Goal: Task Accomplishment & Management: Complete application form

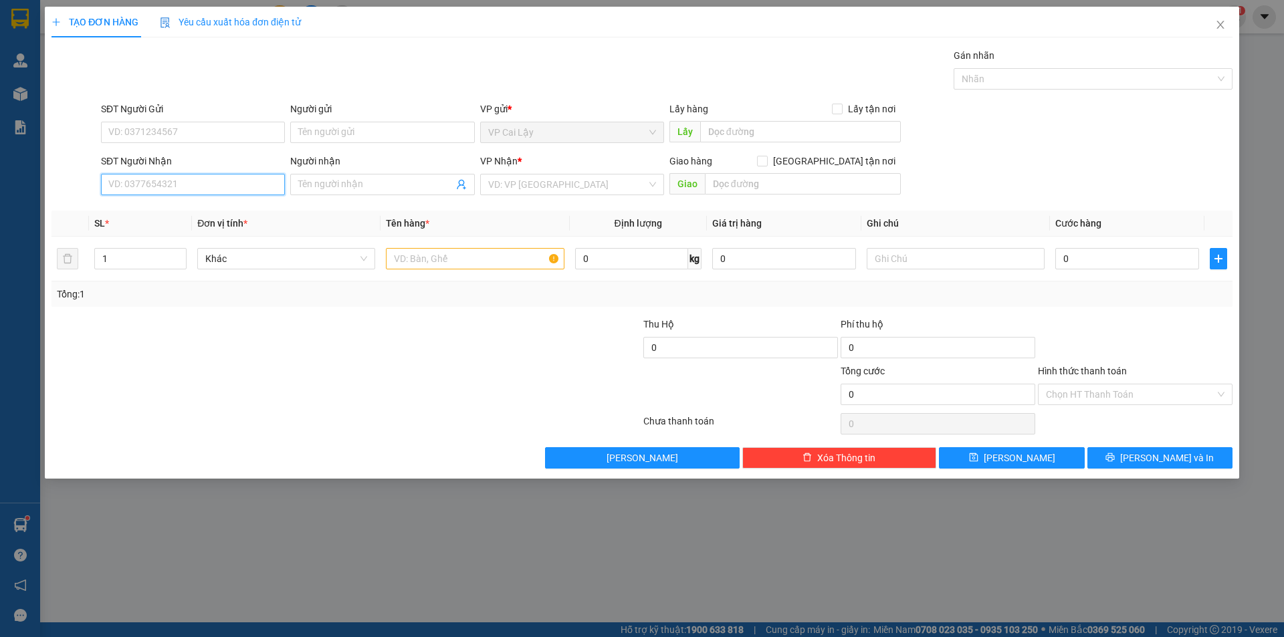
click at [180, 193] on input "SĐT Người Nhận" at bounding box center [193, 184] width 184 height 21
click at [179, 207] on div "0977031688 - [PERSON_NAME]" at bounding box center [193, 211] width 168 height 15
type input "0977031688"
type input "CƯỜNG"
drag, startPoint x: 54, startPoint y: 199, endPoint x: 0, endPoint y: 199, distance: 54.2
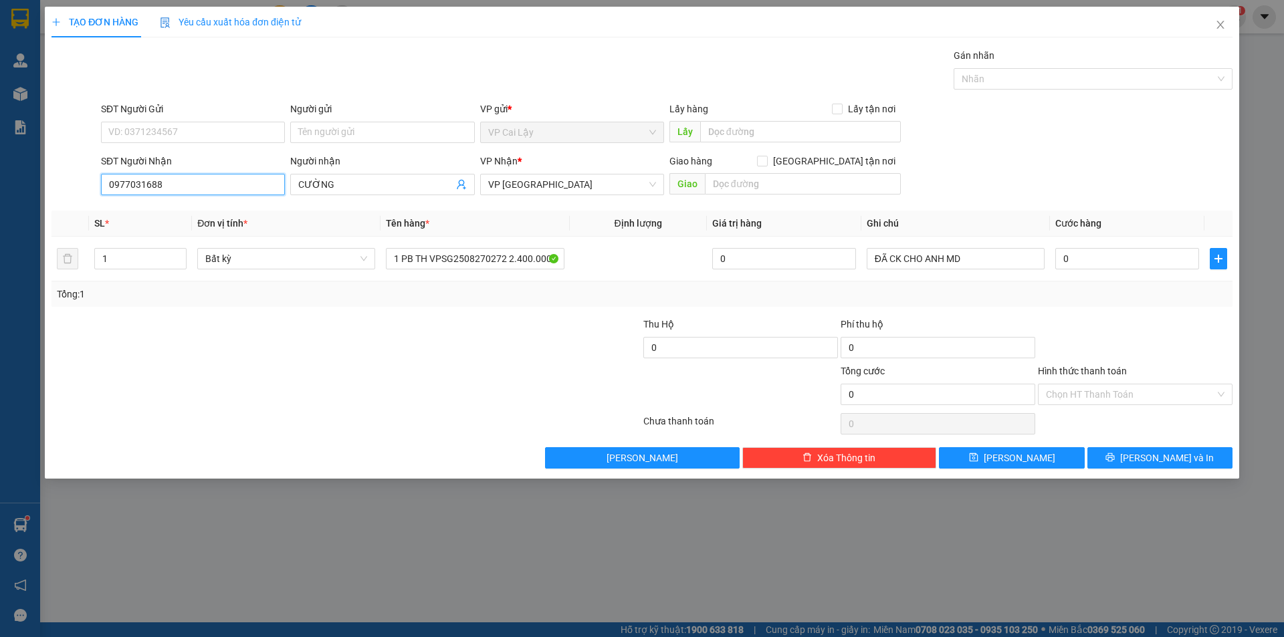
click at [0, 199] on div "TẠO ĐƠN HÀNG Yêu cầu xuất hóa đơn điện tử Transit Pickup Surcharge Ids Transit …" at bounding box center [642, 318] width 1284 height 637
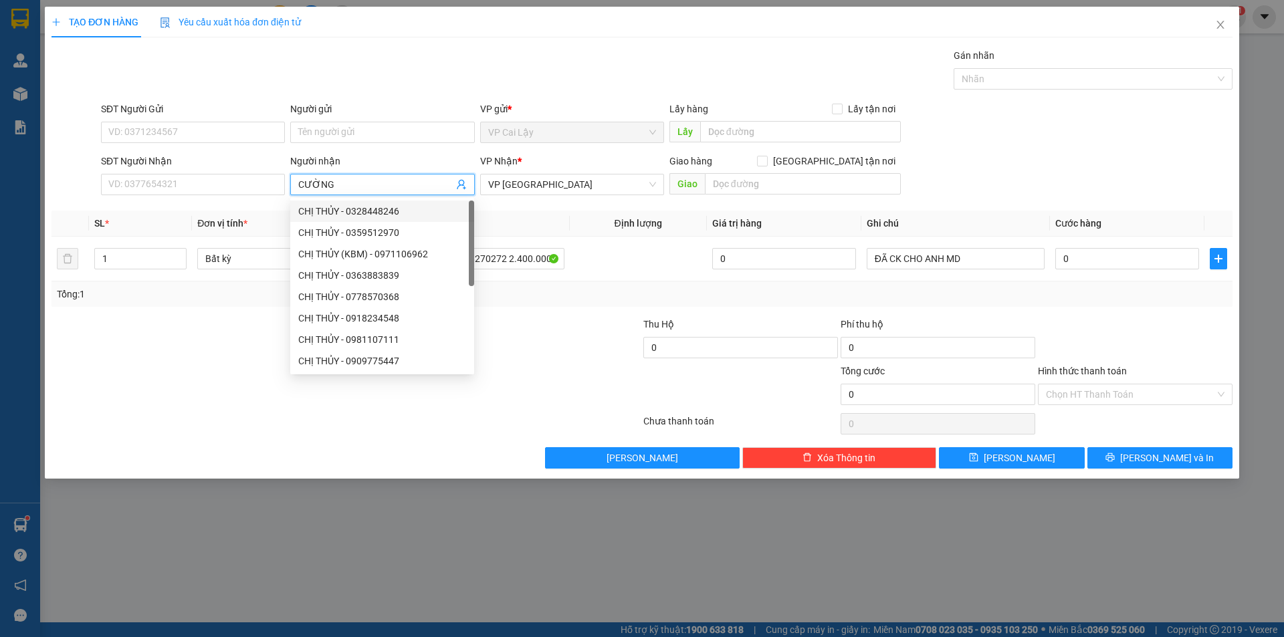
drag, startPoint x: 354, startPoint y: 182, endPoint x: 248, endPoint y: 217, distance: 111.2
click at [248, 217] on div "Transit Pickup Surcharge Ids Transit Deliver Surcharge Ids Transit Deliver Surc…" at bounding box center [641, 258] width 1181 height 421
click at [237, 183] on input "SĐT Người Nhận" at bounding box center [193, 184] width 184 height 21
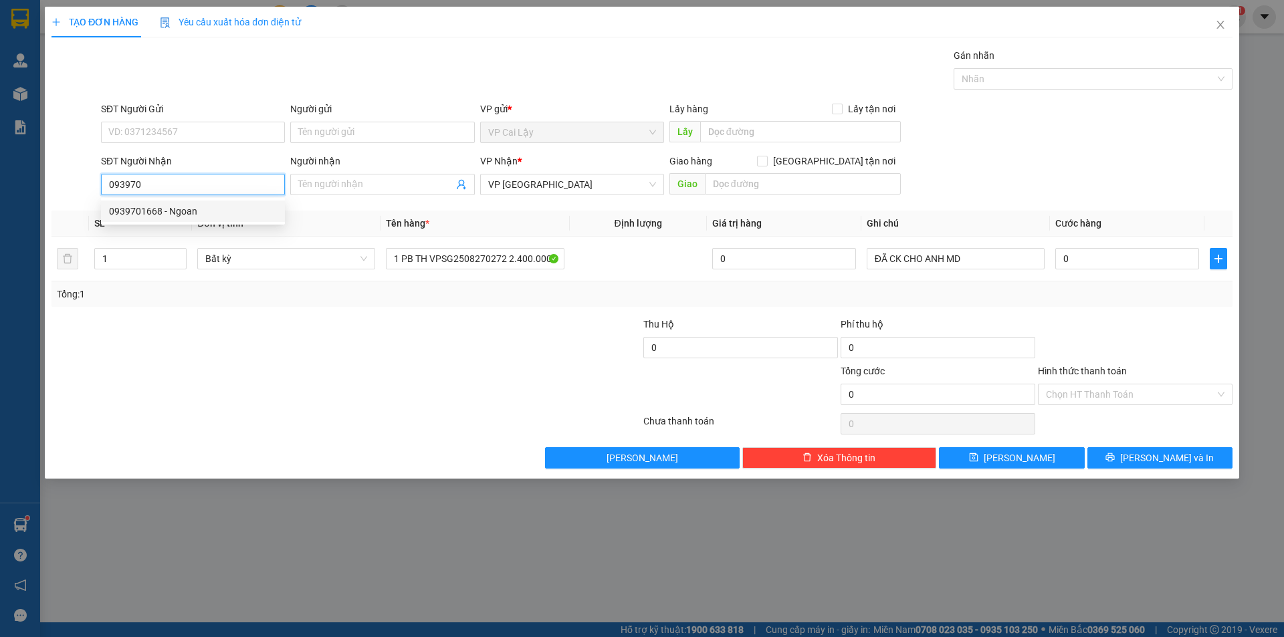
click at [205, 210] on div "0939701668 - Ngoan" at bounding box center [193, 211] width 168 height 15
type input "0939701668"
type input "Ngoan"
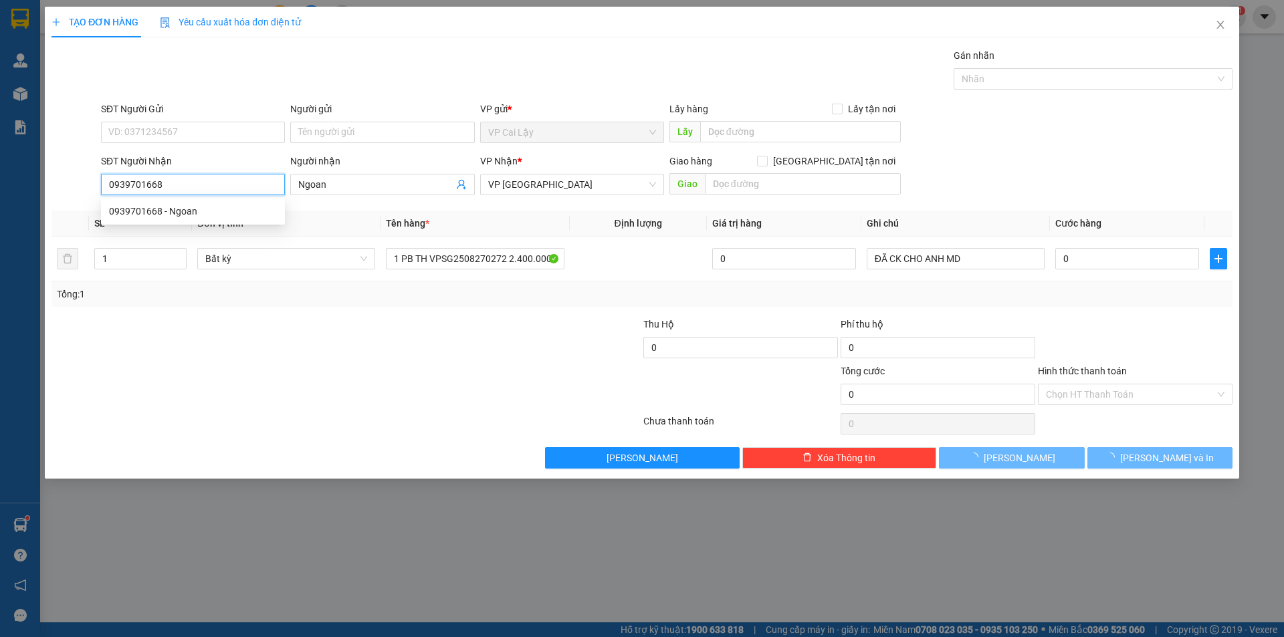
type input "20.000"
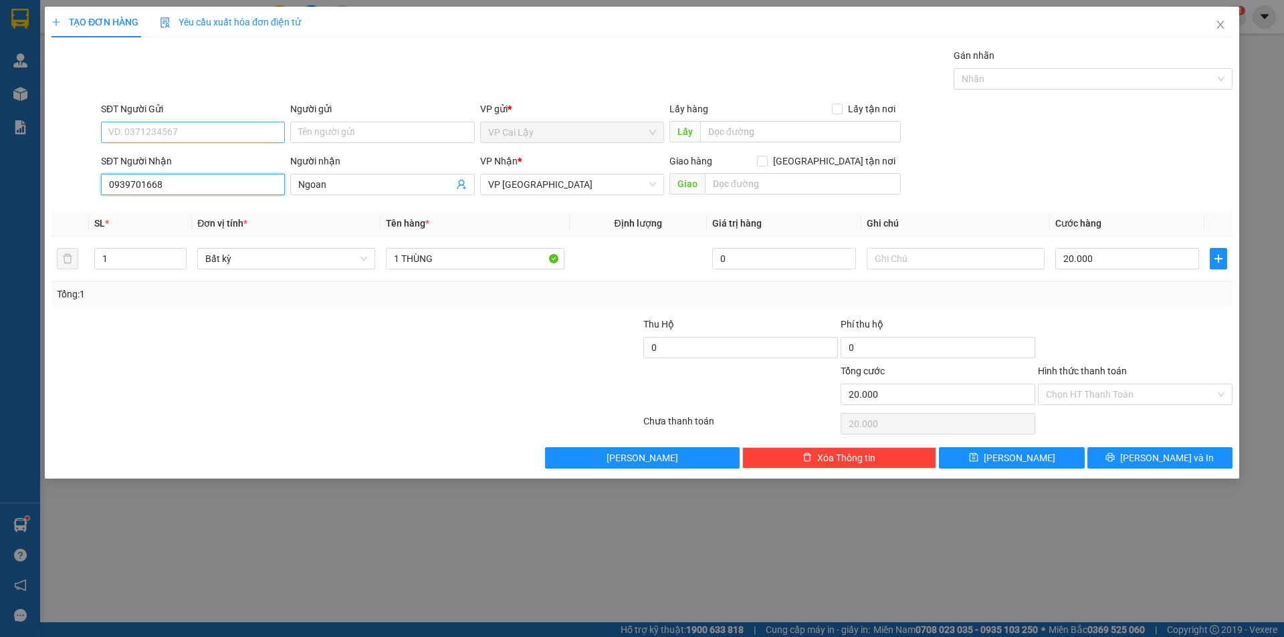
type input "0939701668"
click at [227, 132] on input "SĐT Người Gửi" at bounding box center [193, 132] width 184 height 21
click at [231, 150] on div "0902855481 - CHÚ SƠN" at bounding box center [193, 158] width 184 height 21
type input "0902855481"
type input "CHÚ SƠN"
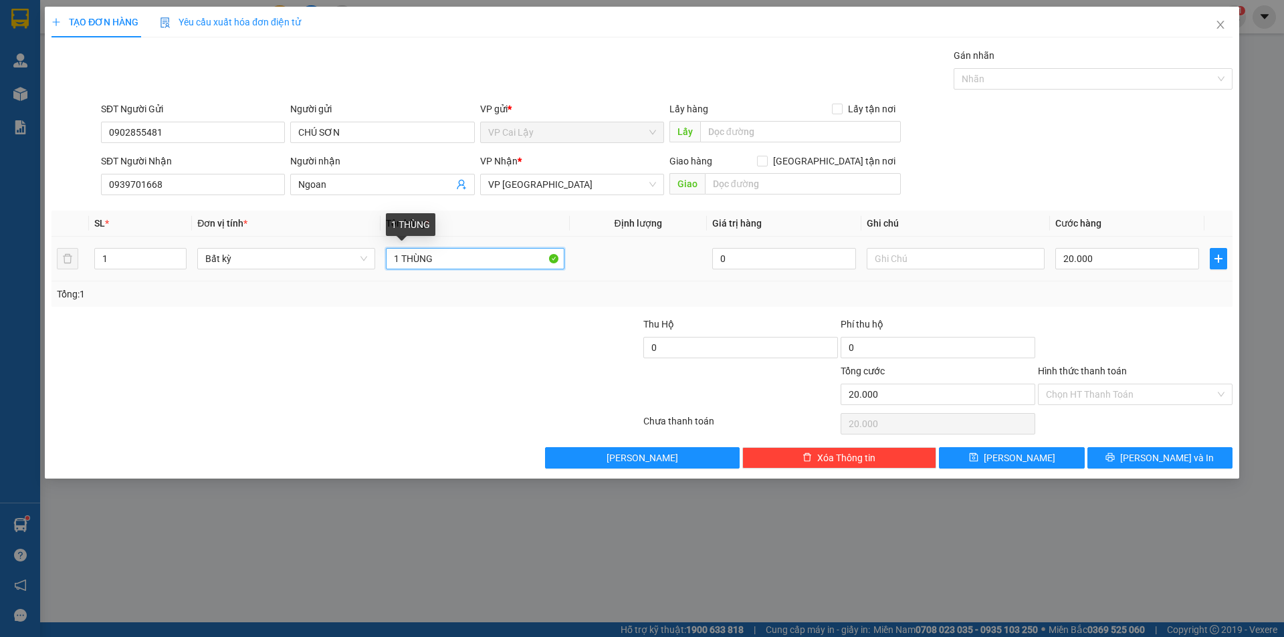
click at [459, 257] on input "1 THÙNG" at bounding box center [475, 258] width 178 height 21
type input "1 THÙNG MOD VÀNG"
click at [1125, 261] on input "20.000" at bounding box center [1127, 258] width 144 height 21
click at [1167, 323] on div at bounding box center [1134, 340] width 197 height 47
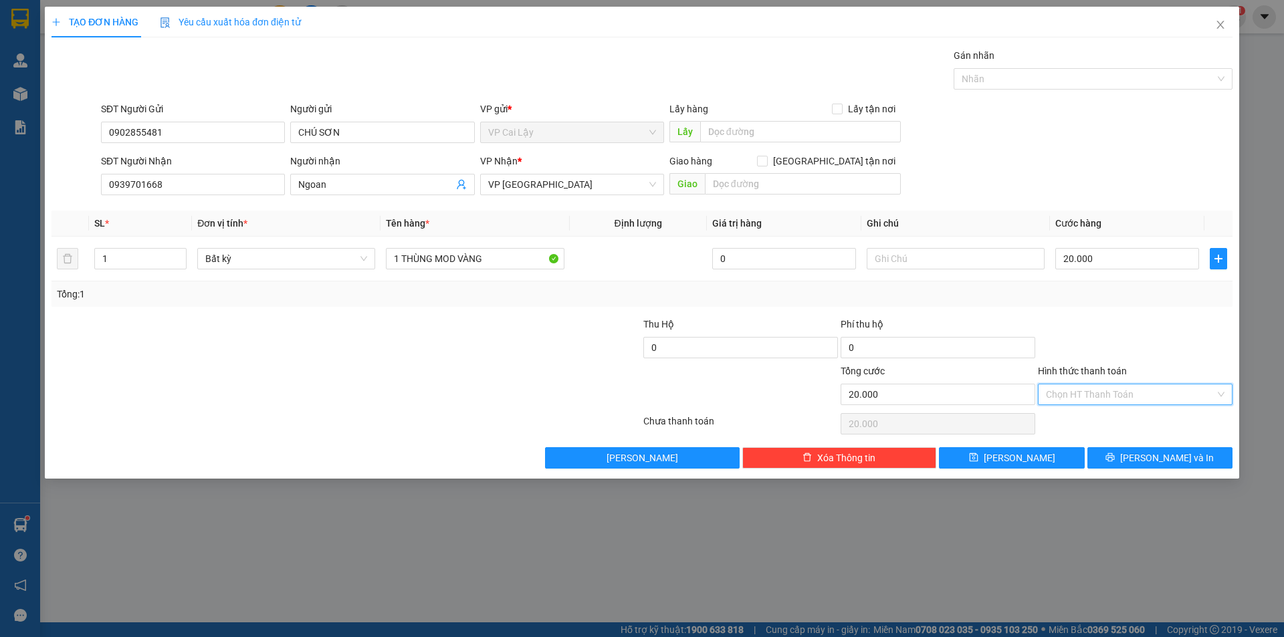
click at [1149, 387] on input "Hình thức thanh toán" at bounding box center [1130, 394] width 169 height 20
click at [1125, 423] on div "Tại văn phòng" at bounding box center [1135, 421] width 179 height 15
type input "0"
click at [1138, 449] on button "[PERSON_NAME] và In" at bounding box center [1159, 457] width 145 height 21
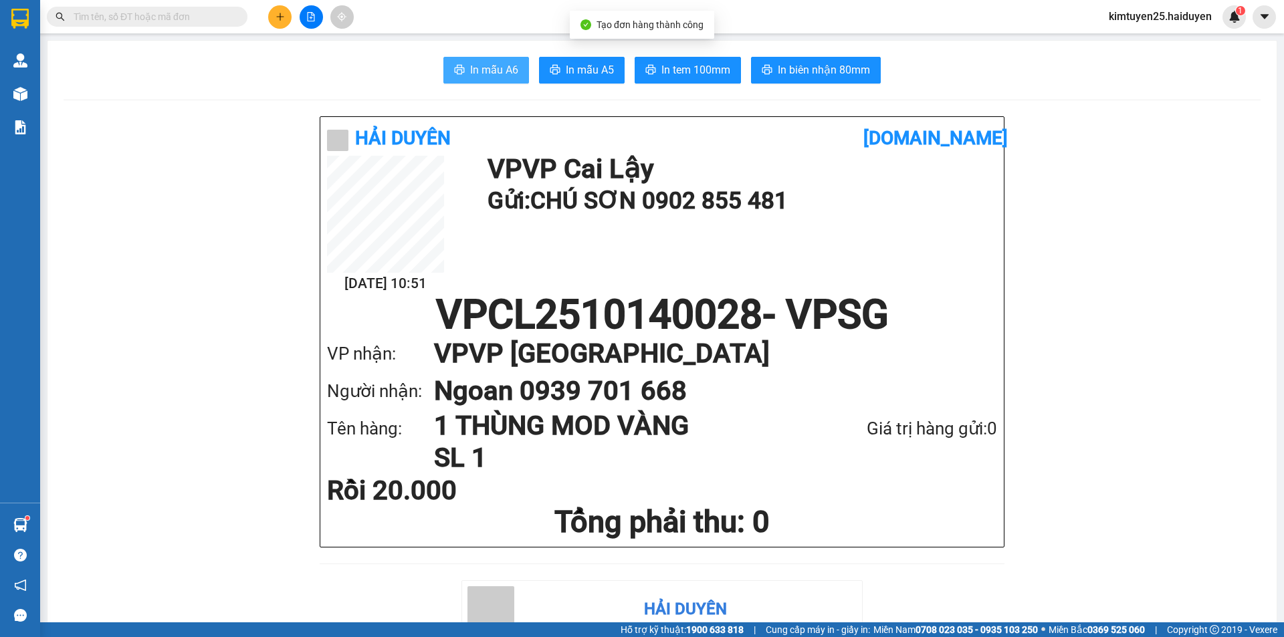
click at [499, 61] on button "In mẫu A6" at bounding box center [486, 70] width 86 height 27
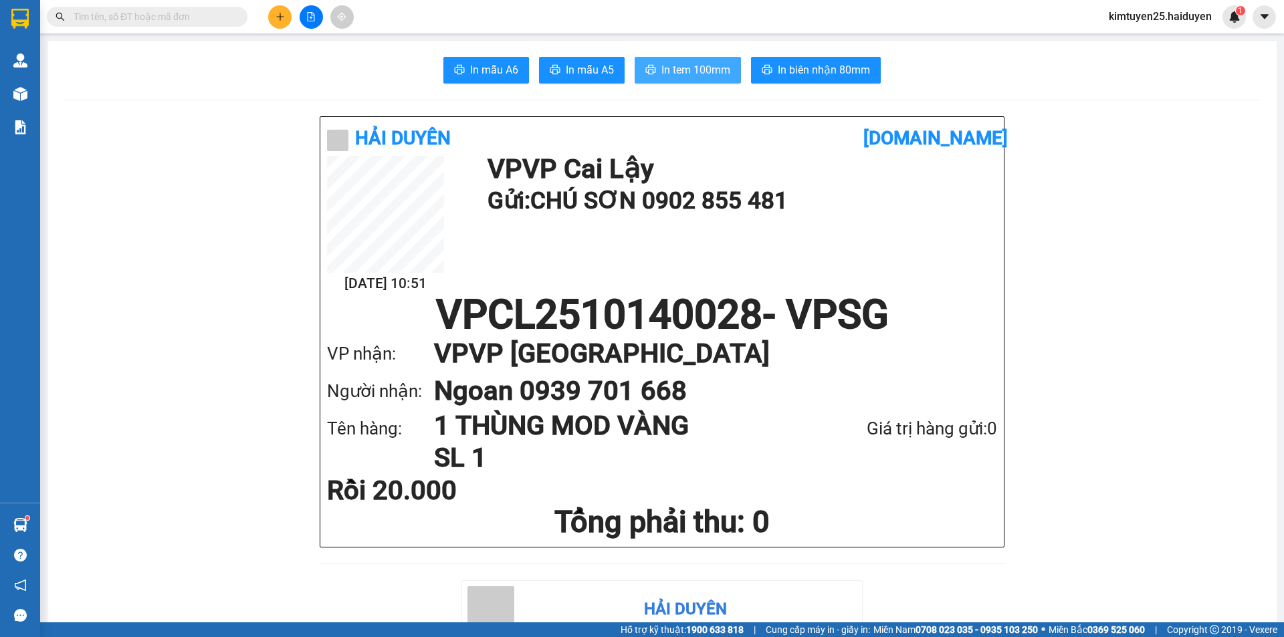
click at [648, 64] on button "In tem 100mm" at bounding box center [688, 70] width 106 height 27
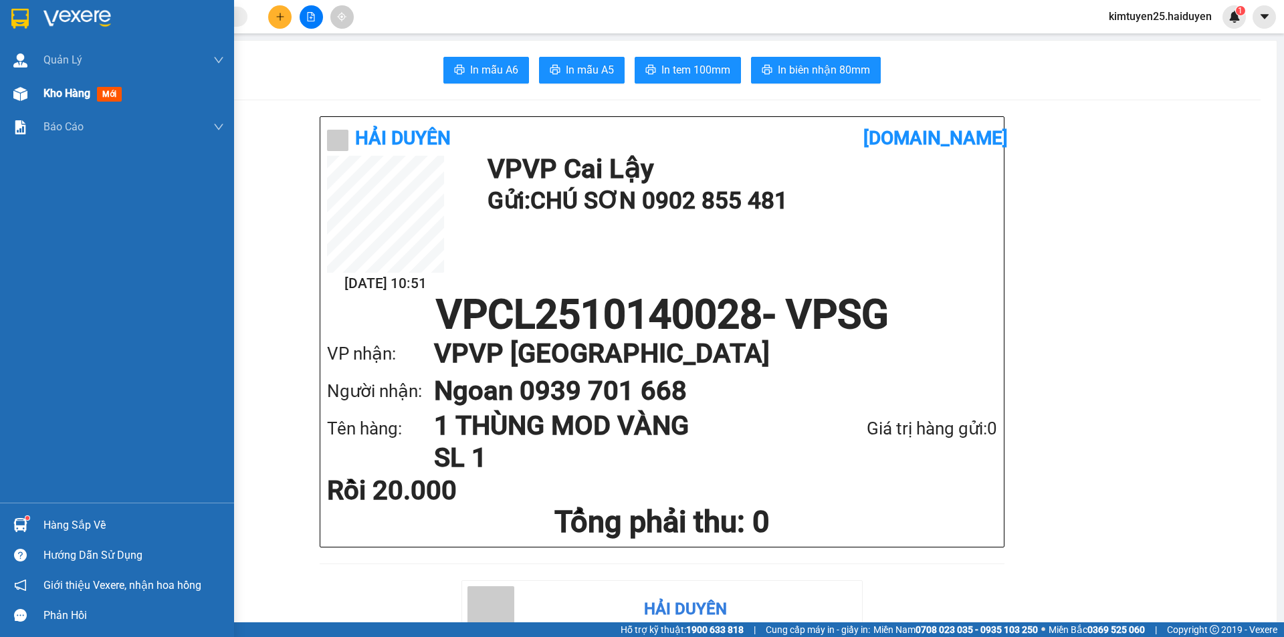
click at [41, 104] on div "Kho hàng mới" at bounding box center [117, 93] width 234 height 33
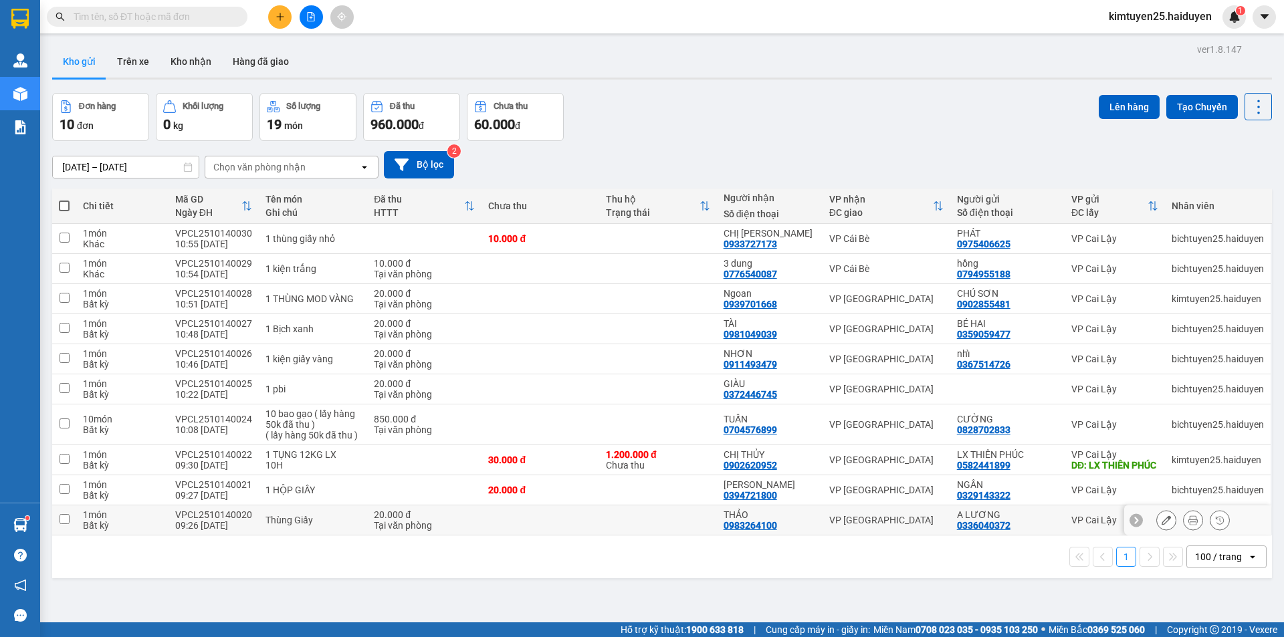
click at [661, 534] on td at bounding box center [658, 520] width 118 height 30
checkbox input "true"
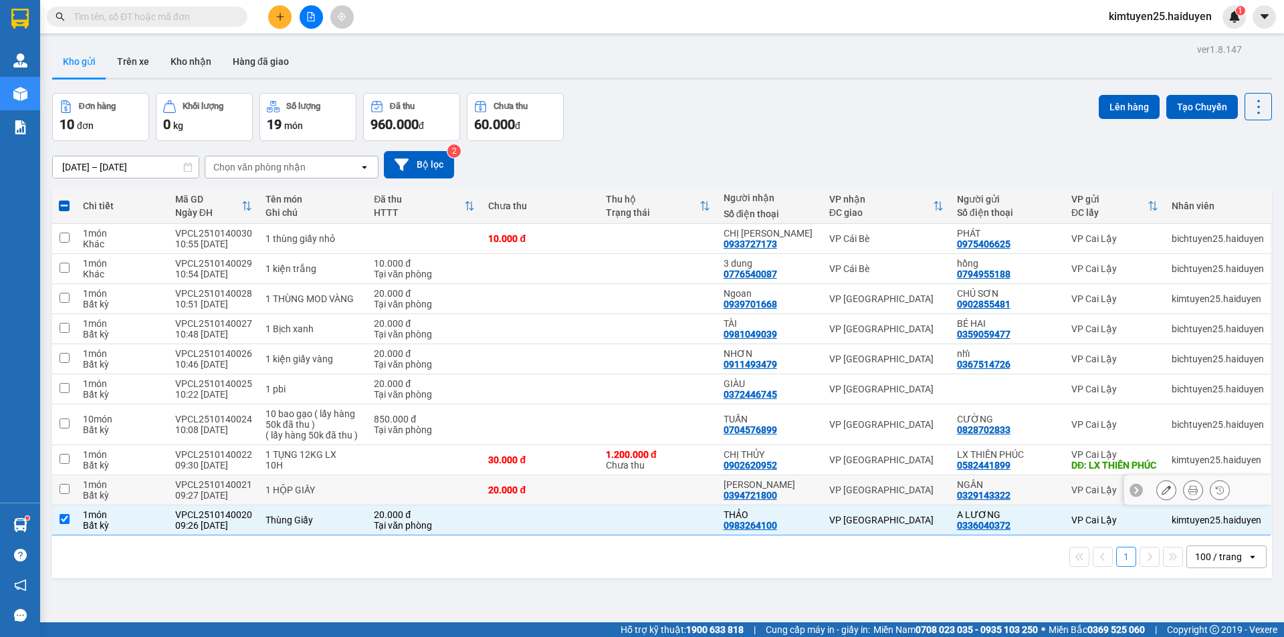
click at [669, 495] on td at bounding box center [658, 490] width 118 height 30
checkbox input "true"
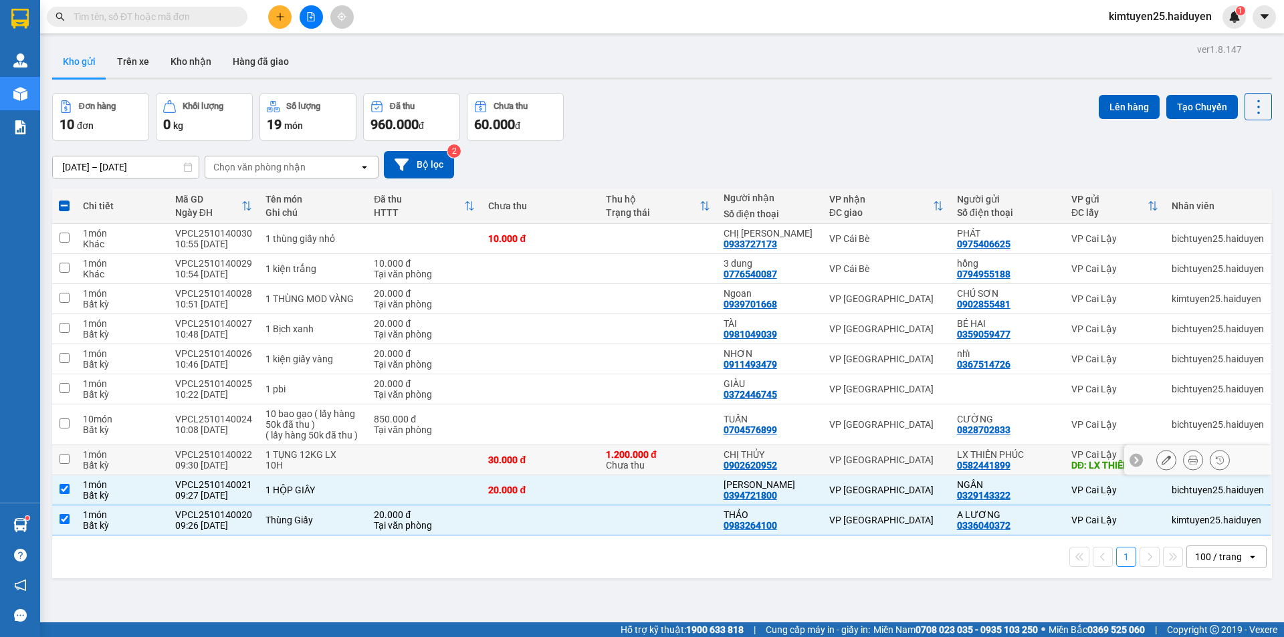
click at [676, 465] on div "1.200.000 đ Chưa thu" at bounding box center [658, 459] width 104 height 21
checkbox input "true"
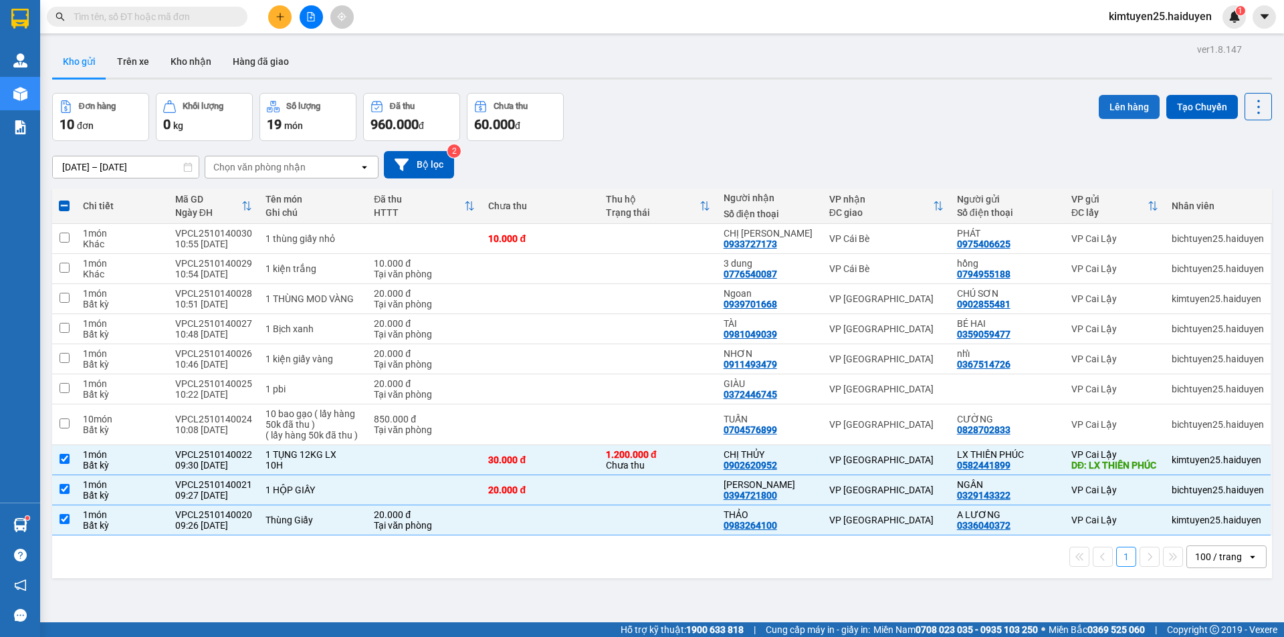
click at [1133, 99] on button "Lên hàng" at bounding box center [1129, 107] width 61 height 24
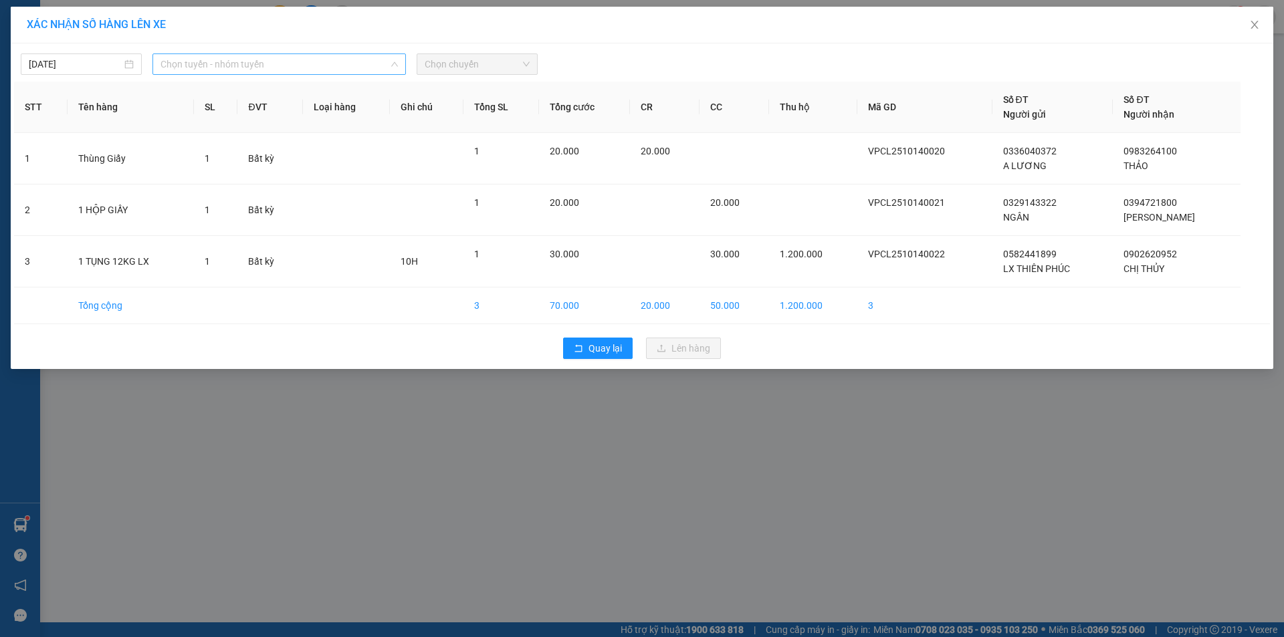
click at [263, 62] on span "Chọn tuyến - nhóm tuyến" at bounding box center [278, 64] width 237 height 20
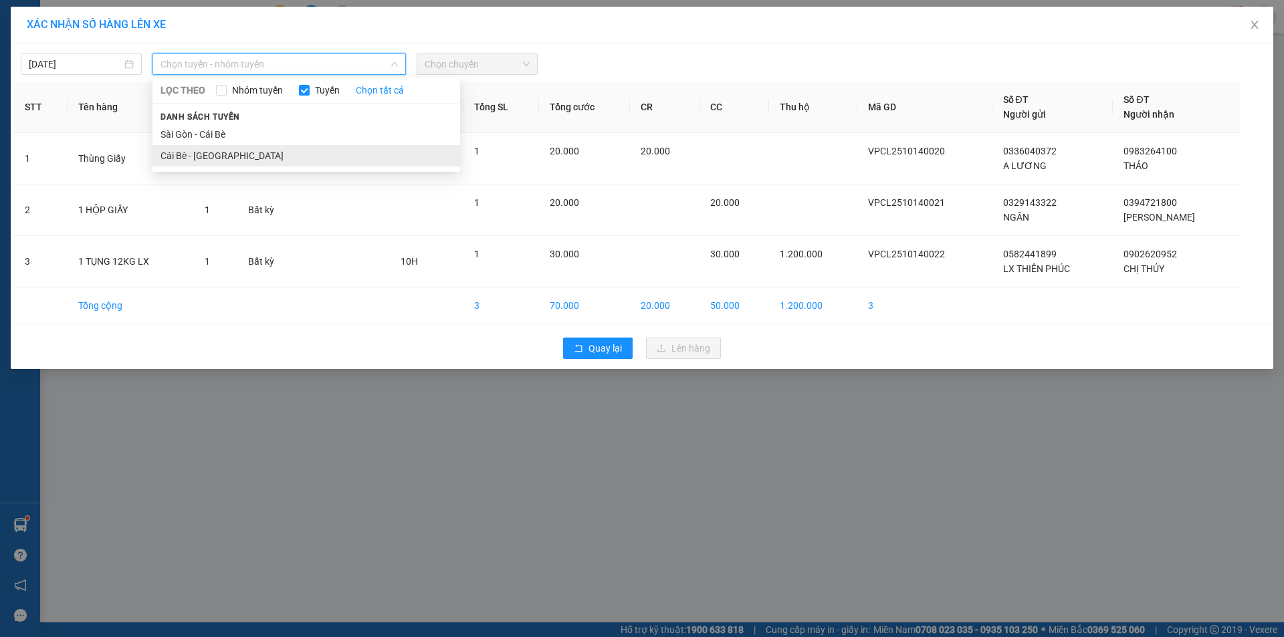
click at [243, 153] on li "Cái Bè - [GEOGRAPHIC_DATA]" at bounding box center [306, 155] width 308 height 21
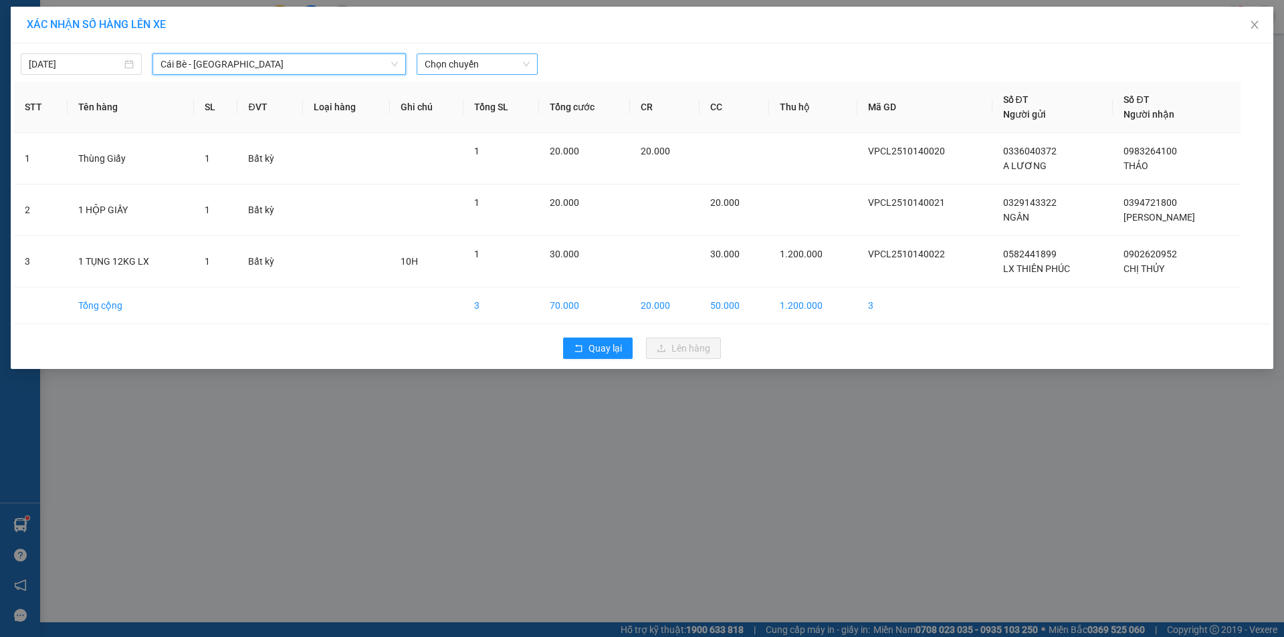
click at [479, 59] on span "Chọn chuyến" at bounding box center [477, 64] width 105 height 20
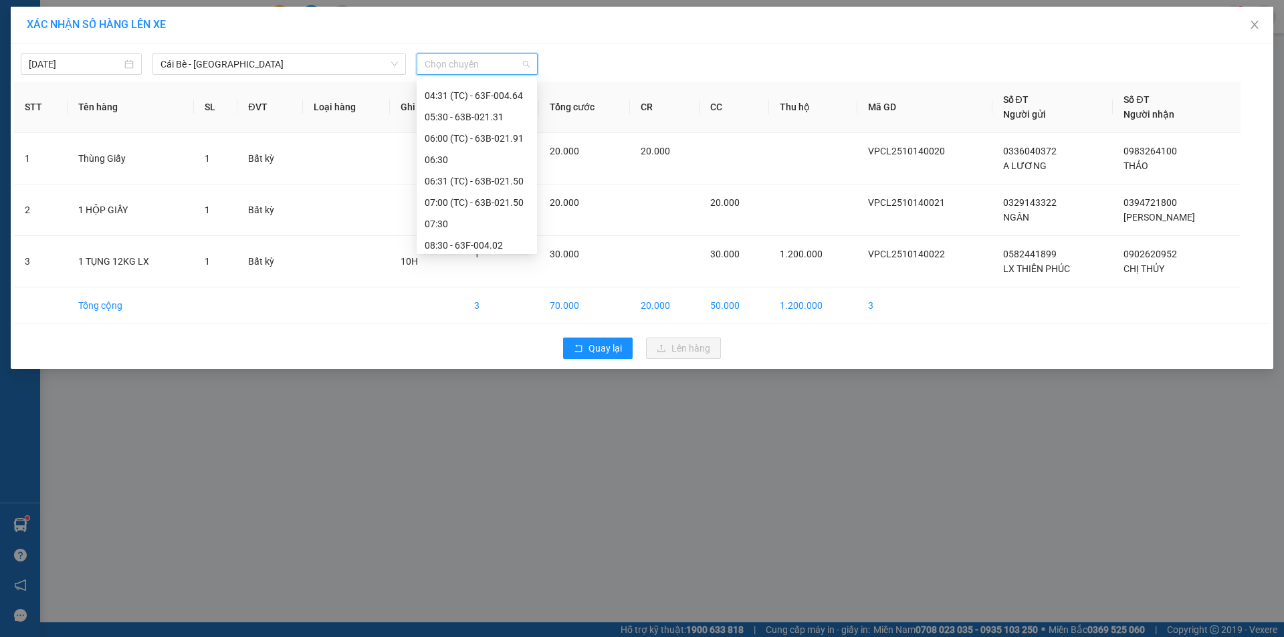
scroll to position [187, 0]
click at [489, 200] on div "09:30 - 63B-021.76" at bounding box center [477, 204] width 104 height 15
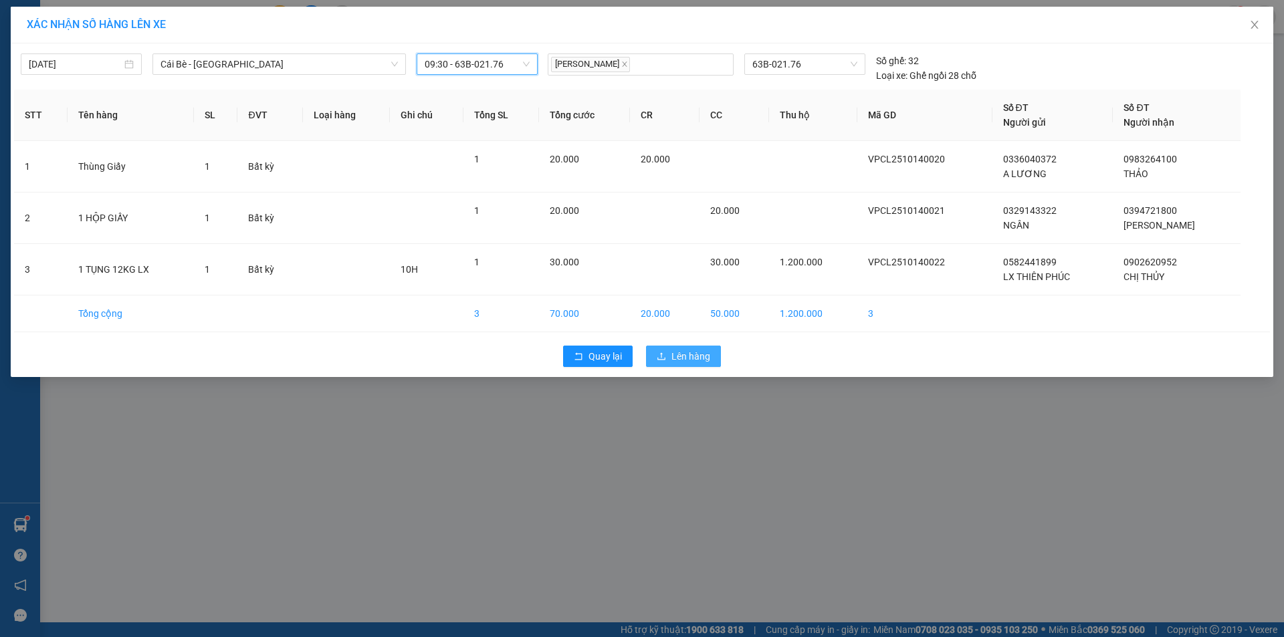
click at [699, 362] on span "Lên hàng" at bounding box center [690, 356] width 39 height 15
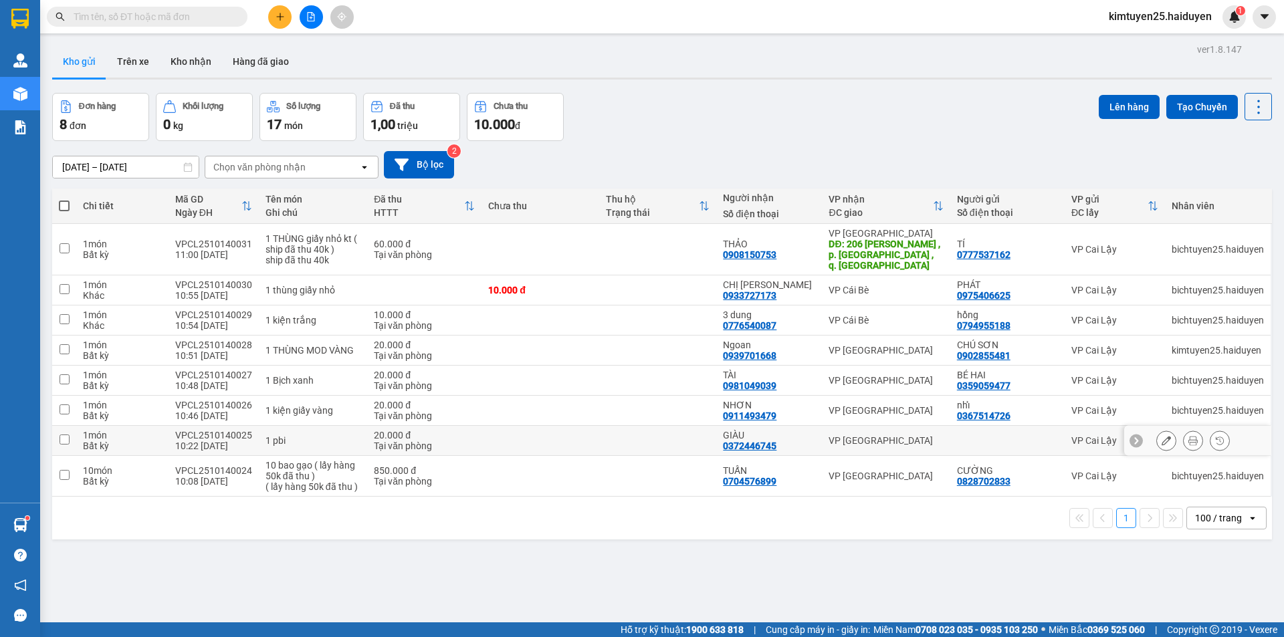
click at [695, 433] on td at bounding box center [658, 441] width 118 height 30
checkbox input "true"
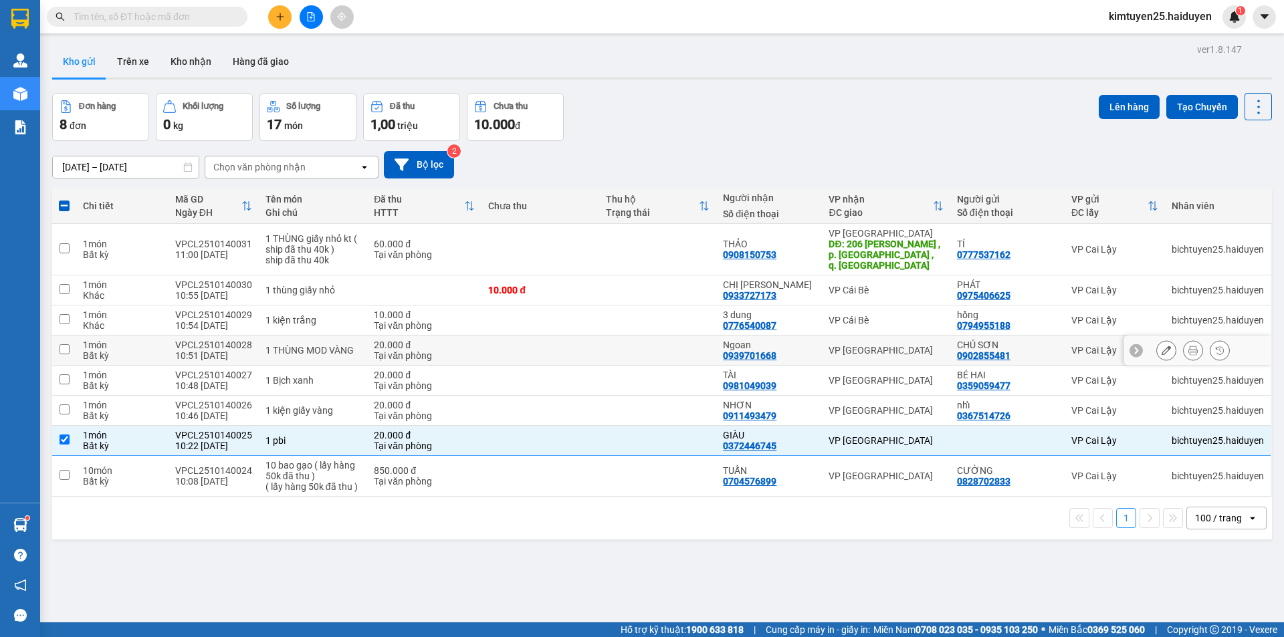
click at [572, 336] on td at bounding box center [540, 351] width 118 height 30
checkbox input "true"
